Goal: Check status

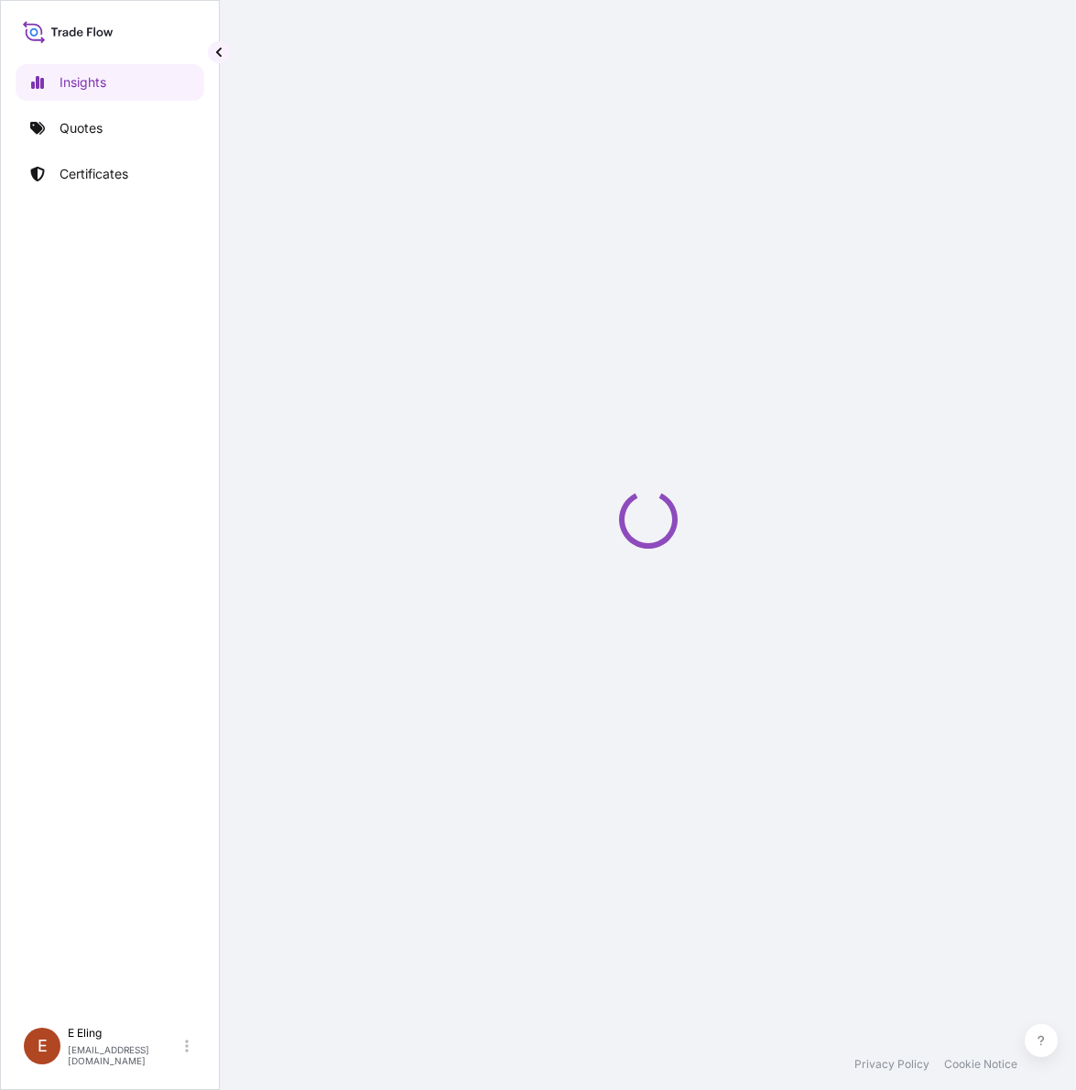
select select "2025"
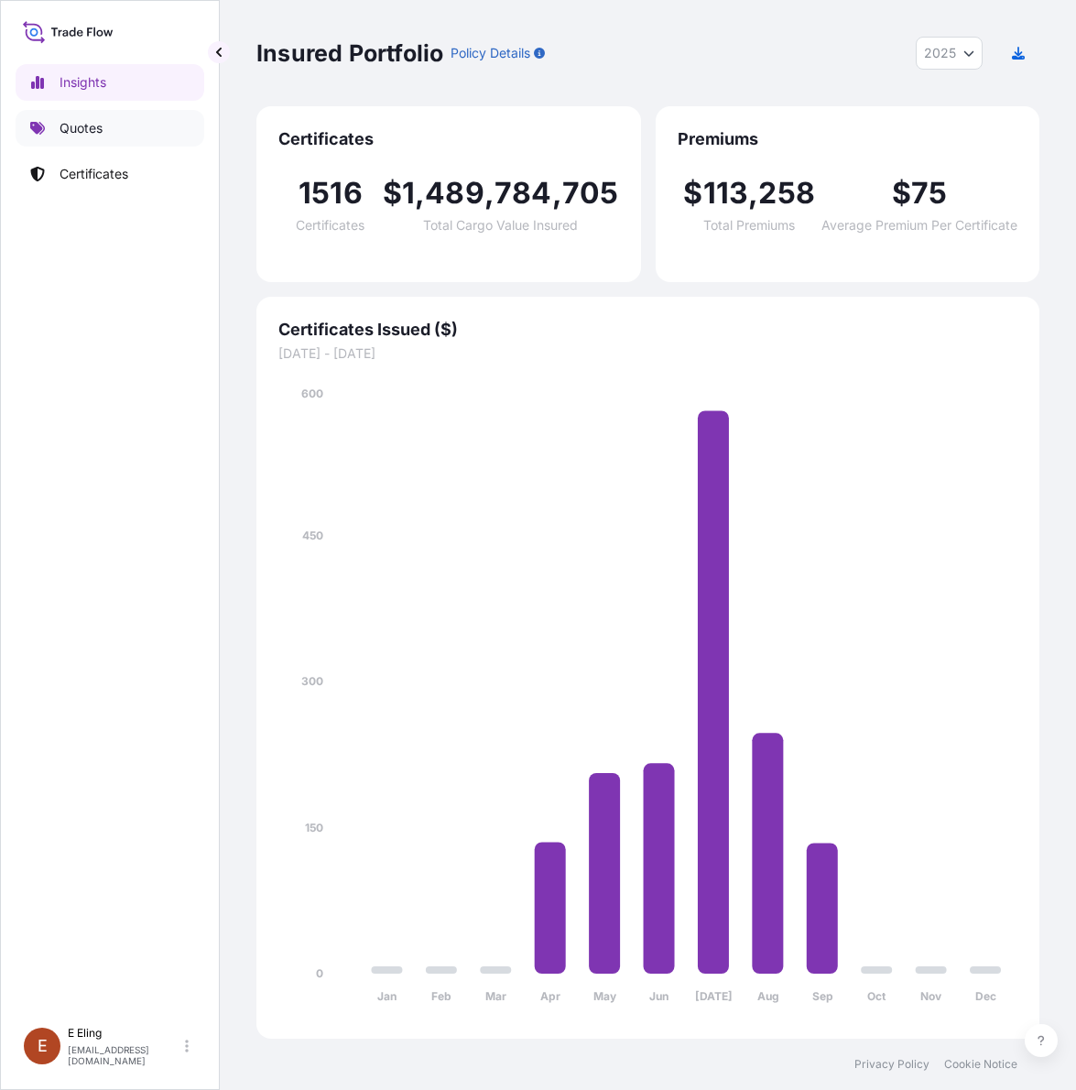
click at [102, 119] on p "Quotes" at bounding box center [81, 128] width 43 height 18
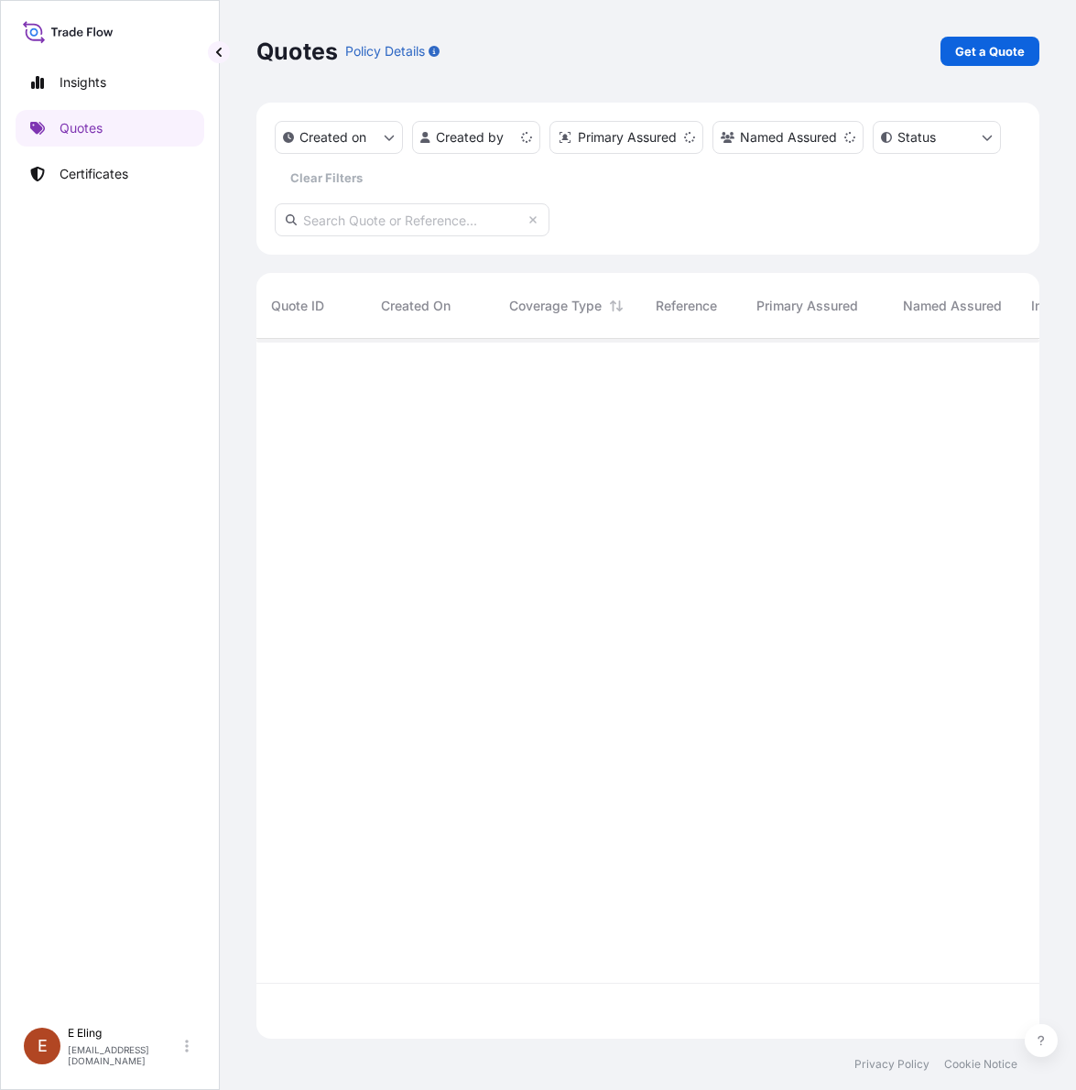
scroll to position [692, 766]
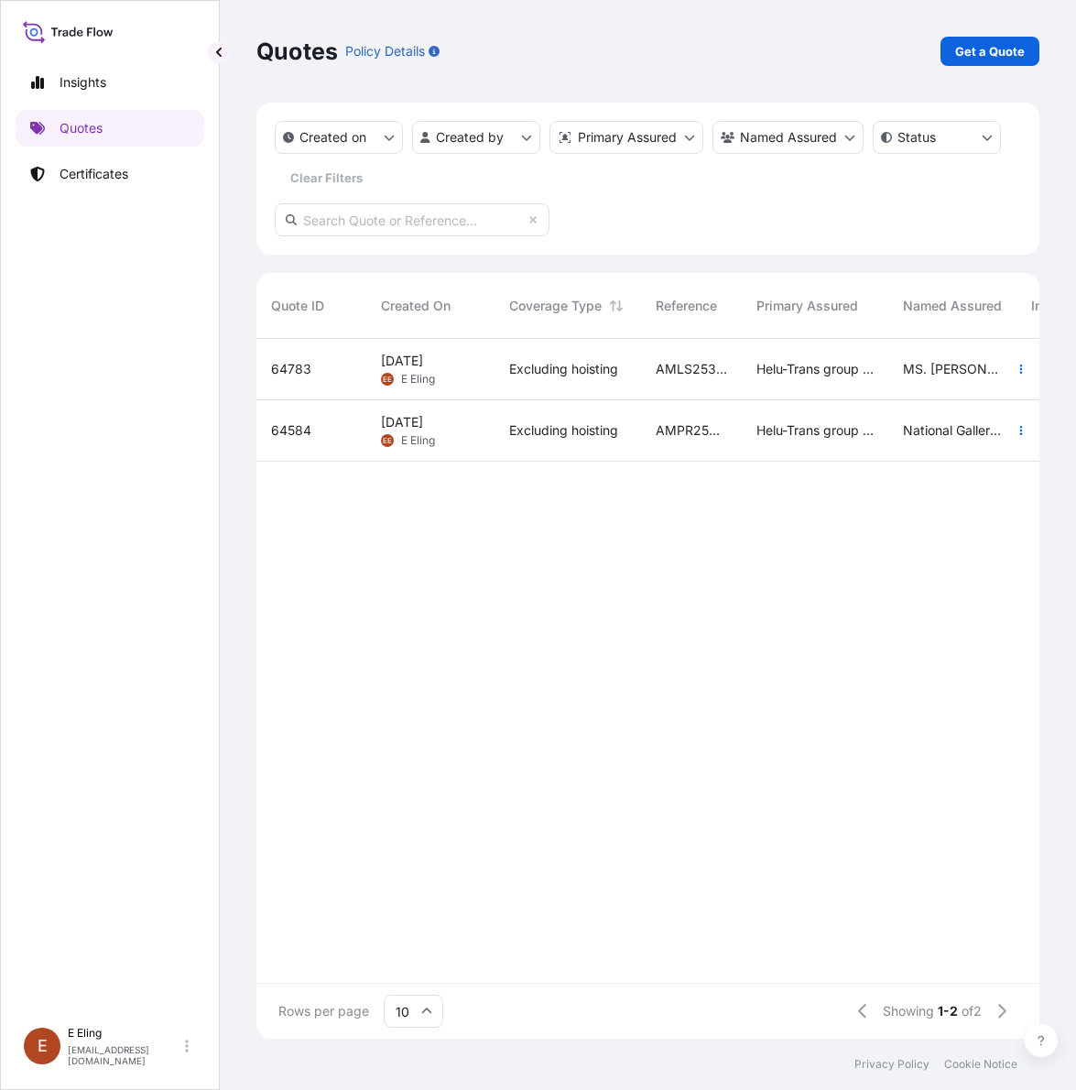
drag, startPoint x: 486, startPoint y: 821, endPoint x: 483, endPoint y: 802, distance: 19.4
click at [488, 821] on div "64783 [DATE] [PERSON_NAME] Excluding hoisting AMLS253528JSCW Helu-Trans group o…" at bounding box center [1071, 661] width 1630 height 644
click at [751, 682] on div "64783 [DATE] [PERSON_NAME] Excluding hoisting AMLS253528JSCW Helu-Trans group o…" at bounding box center [1071, 661] width 1630 height 644
click at [754, 625] on div "64783 [DATE] [PERSON_NAME] Excluding hoisting AMLS253528JSCW Helu-Trans group o…" at bounding box center [1071, 661] width 1630 height 644
click at [575, 831] on div "64783 [DATE] [PERSON_NAME] Excluding hoisting AMLS253528JSCW Helu-Trans group o…" at bounding box center [1071, 661] width 1630 height 644
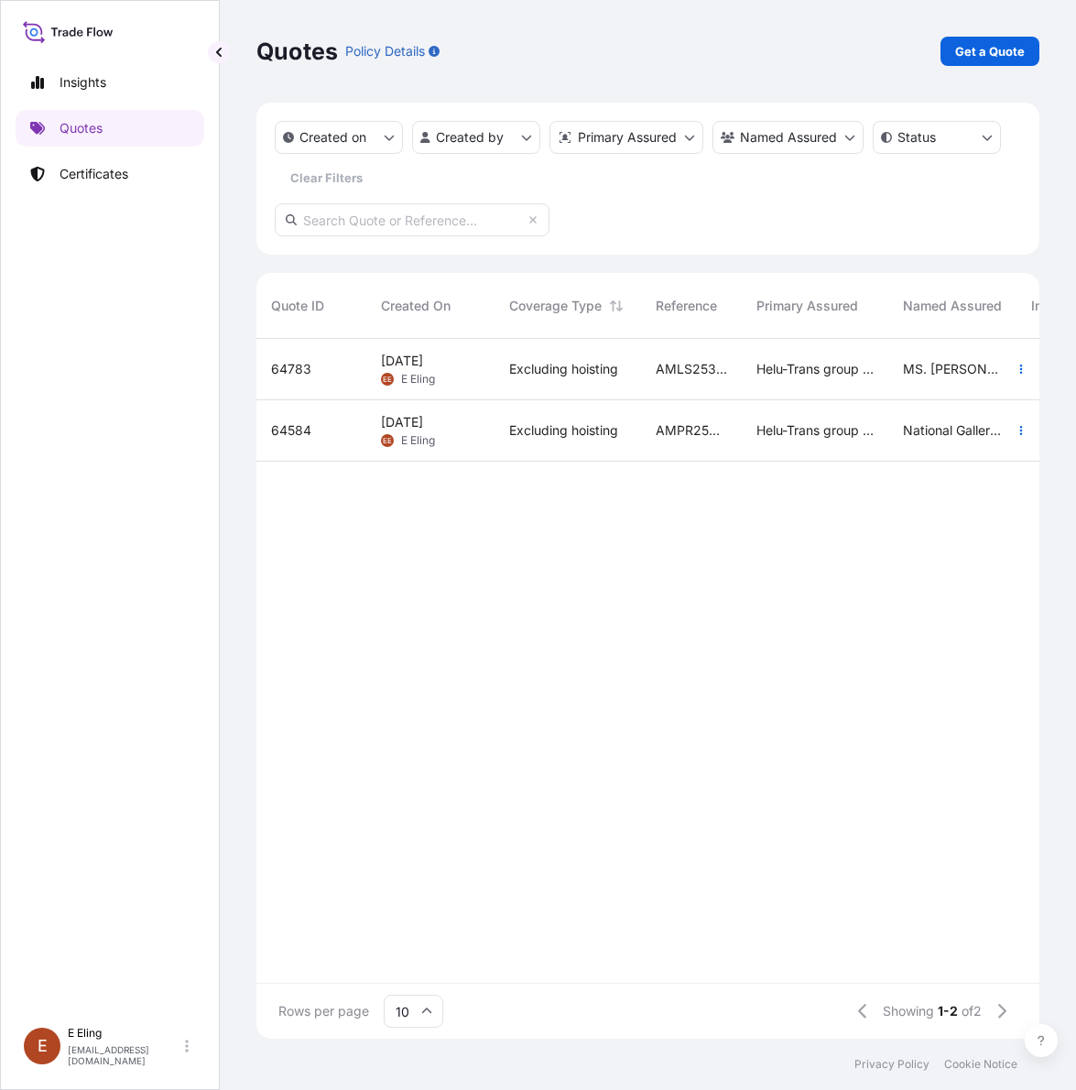
click at [595, 614] on div "64783 [DATE] [PERSON_NAME] Excluding hoisting AMLS253528JSCW Helu-Trans group o…" at bounding box center [1071, 661] width 1630 height 644
